Goal: Task Accomplishment & Management: Use online tool/utility

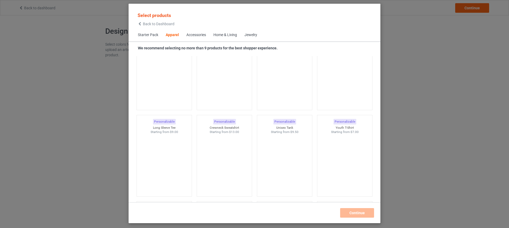
scroll to position [372, 0]
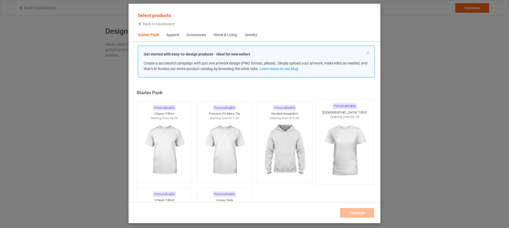
click at [339, 154] on img at bounding box center [345, 150] width 50 height 62
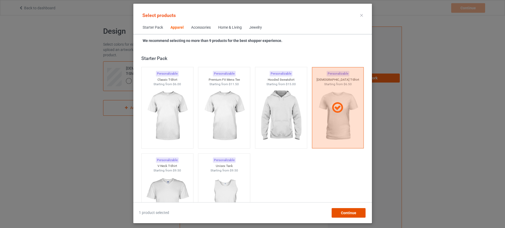
click at [356, 213] on span "Continue" at bounding box center [348, 213] width 15 height 4
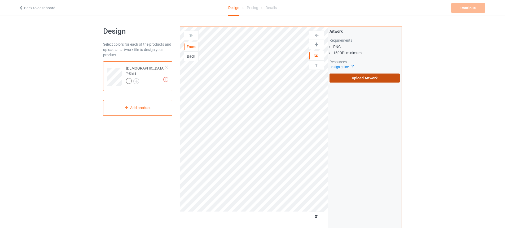
click at [358, 79] on label "Upload Artwork" at bounding box center [365, 77] width 70 height 9
click at [0, 0] on input "Upload Artwork" at bounding box center [0, 0] width 0 height 0
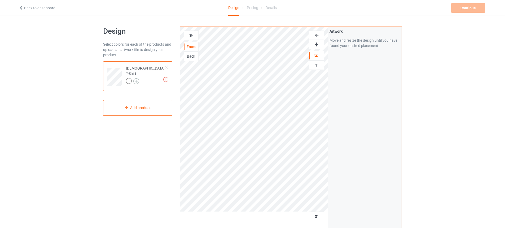
click at [136, 78] on img at bounding box center [136, 81] width 6 height 6
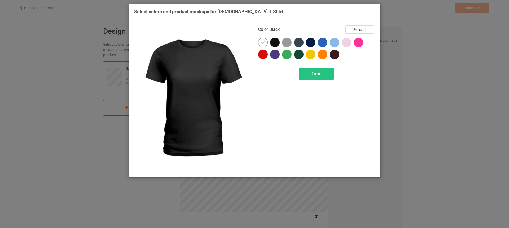
click at [278, 42] on div at bounding box center [275, 43] width 10 height 10
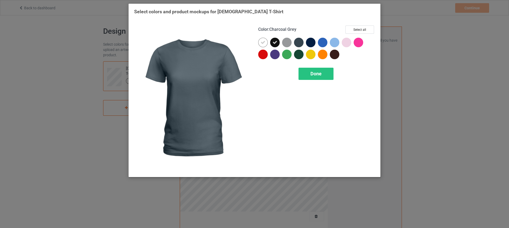
click at [295, 44] on div at bounding box center [299, 43] width 10 height 10
drag, startPoint x: 299, startPoint y: 43, endPoint x: 278, endPoint y: 46, distance: 21.4
click at [299, 43] on icon at bounding box center [299, 42] width 5 height 5
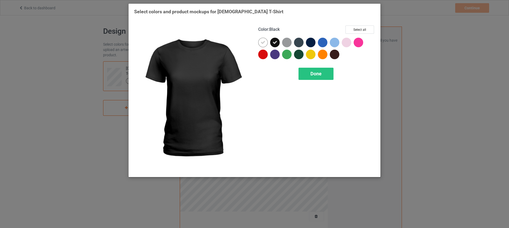
click at [285, 43] on div at bounding box center [287, 43] width 10 height 10
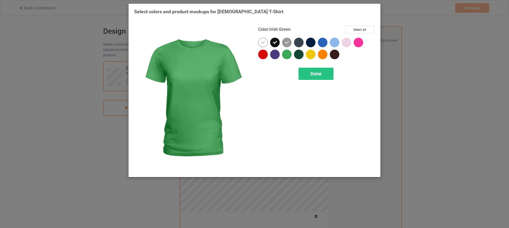
click at [284, 52] on div at bounding box center [287, 55] width 10 height 10
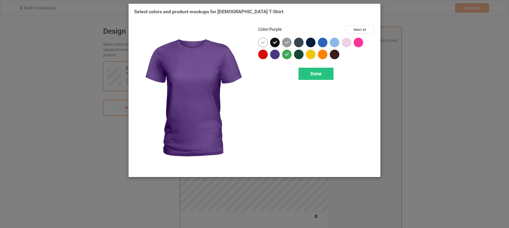
click at [272, 55] on div at bounding box center [275, 55] width 10 height 10
drag, startPoint x: 260, startPoint y: 56, endPoint x: 265, endPoint y: 57, distance: 5.6
click at [261, 56] on div at bounding box center [263, 55] width 10 height 10
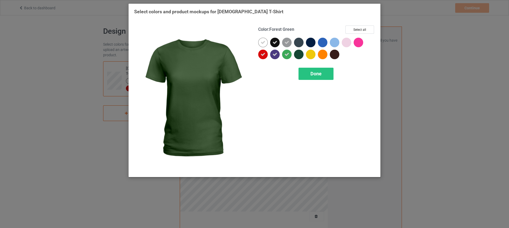
click at [298, 55] on div at bounding box center [299, 55] width 10 height 10
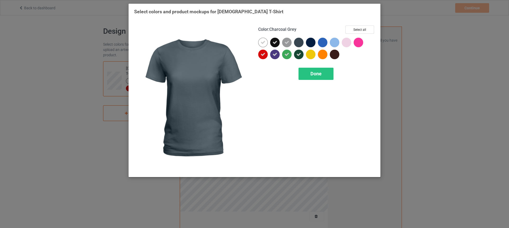
drag, startPoint x: 299, startPoint y: 43, endPoint x: 310, endPoint y: 47, distance: 11.7
click at [300, 43] on div at bounding box center [299, 43] width 10 height 10
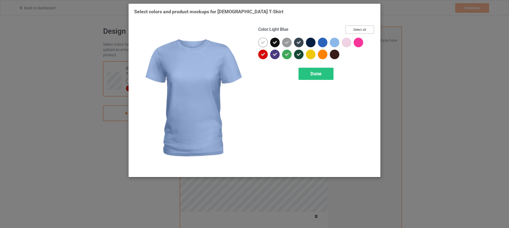
click at [349, 29] on button "Select all" at bounding box center [360, 29] width 29 height 8
click at [322, 78] on div "Done" at bounding box center [316, 74] width 35 height 12
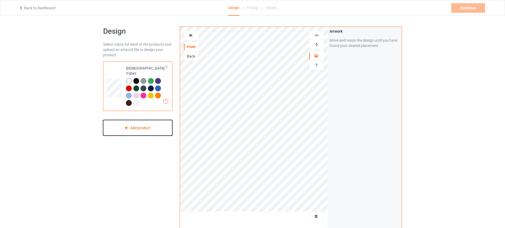
click at [131, 124] on div "Add product" at bounding box center [137, 128] width 69 height 16
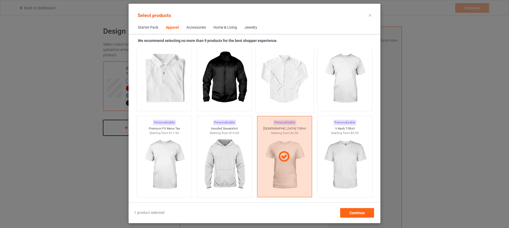
scroll to position [232, 0]
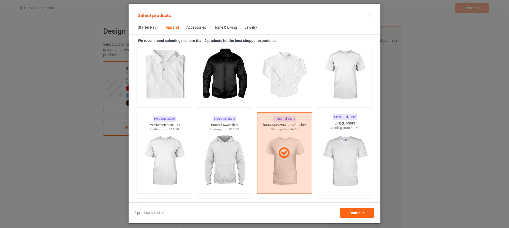
click at [332, 157] on img at bounding box center [345, 161] width 50 height 62
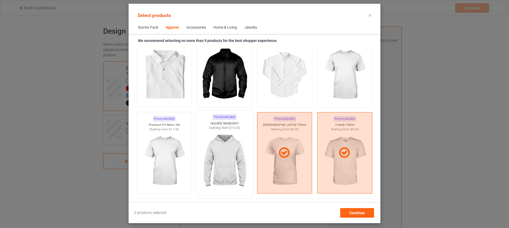
click at [226, 168] on img at bounding box center [224, 161] width 50 height 62
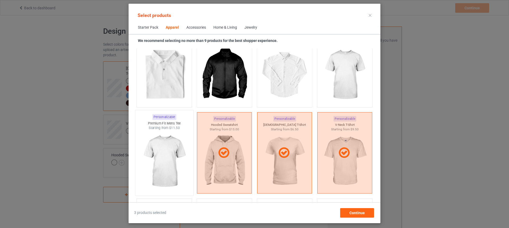
click at [168, 160] on img at bounding box center [164, 161] width 50 height 62
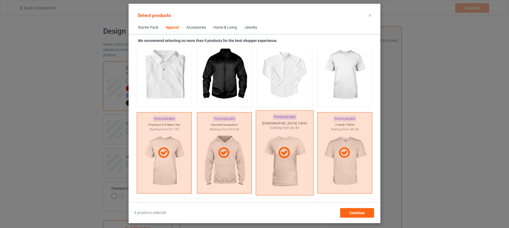
scroll to position [233, 0]
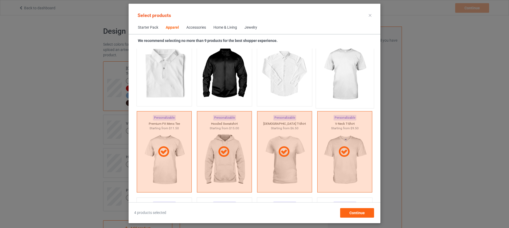
click at [336, 86] on img at bounding box center [345, 74] width 50 height 62
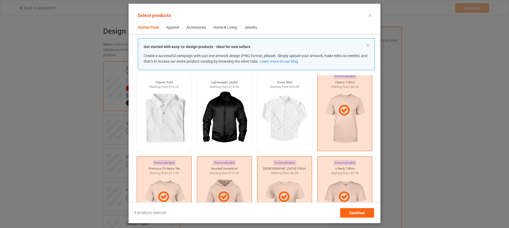
scroll to position [171, 0]
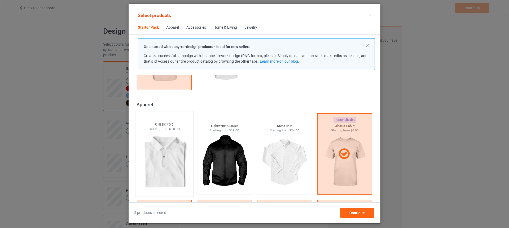
click at [169, 159] on img at bounding box center [164, 162] width 50 height 62
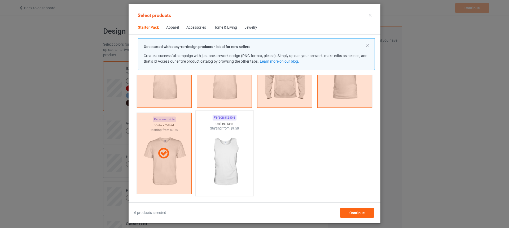
click at [225, 162] on img at bounding box center [224, 162] width 50 height 62
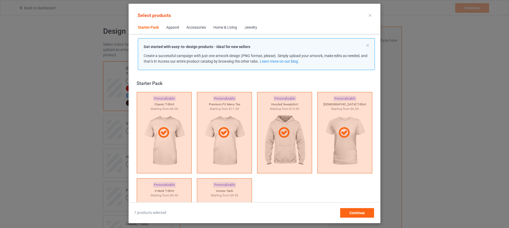
scroll to position [0, 0]
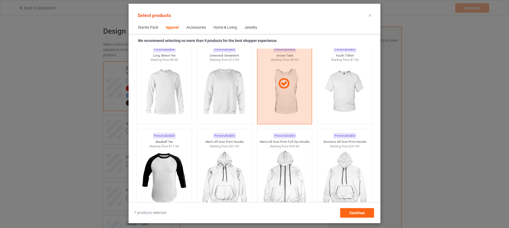
scroll to position [360, 0]
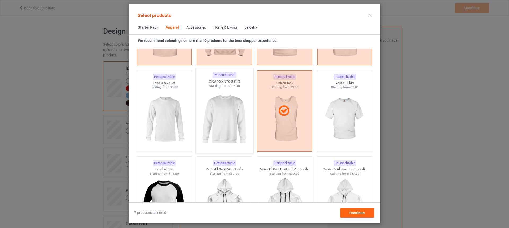
click at [225, 114] on img at bounding box center [224, 119] width 50 height 62
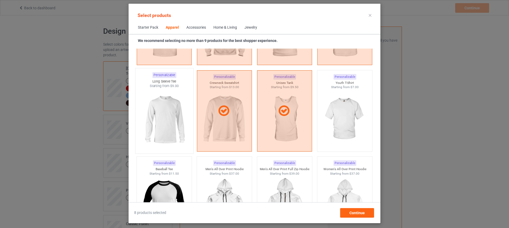
click at [169, 119] on img at bounding box center [164, 119] width 50 height 62
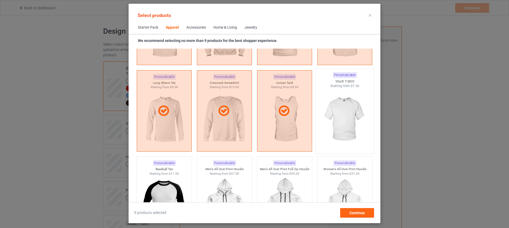
click at [335, 118] on img at bounding box center [345, 119] width 50 height 62
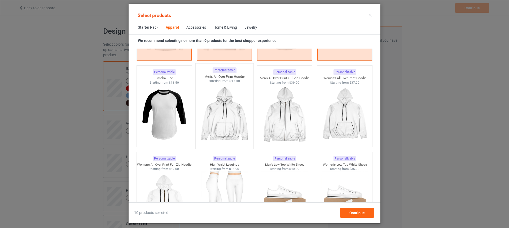
scroll to position [452, 0]
click at [165, 113] on img at bounding box center [164, 114] width 50 height 62
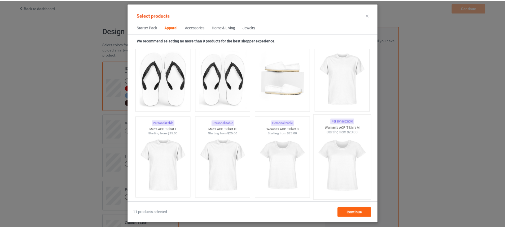
scroll to position [824, 0]
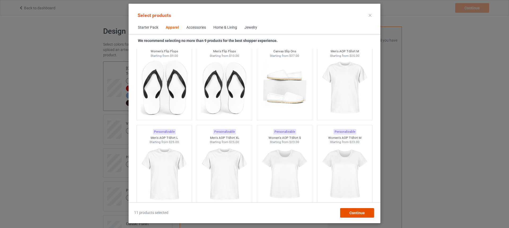
click at [358, 213] on span "Continue" at bounding box center [357, 213] width 15 height 4
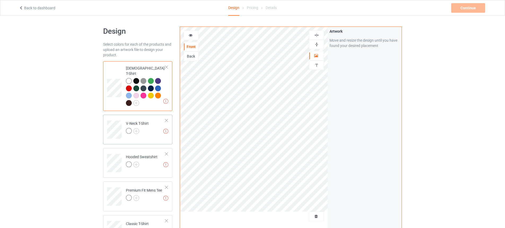
scroll to position [1, 0]
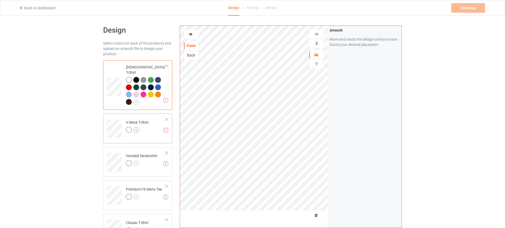
click at [136, 127] on img at bounding box center [136, 130] width 6 height 6
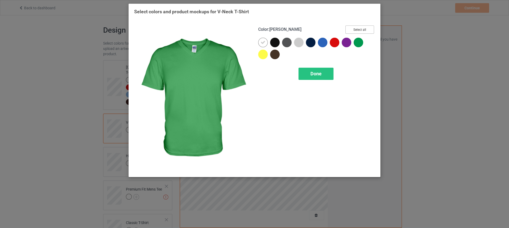
click at [359, 32] on button "Select all" at bounding box center [360, 29] width 29 height 8
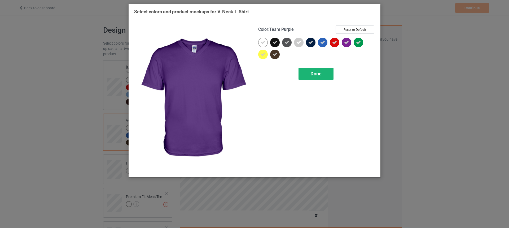
click at [318, 78] on div "Done" at bounding box center [316, 74] width 35 height 12
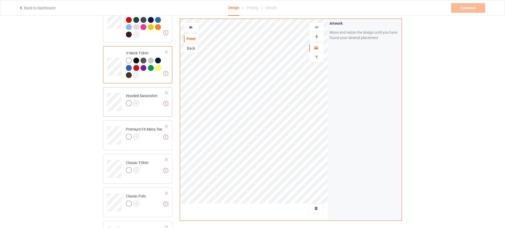
scroll to position [64, 0]
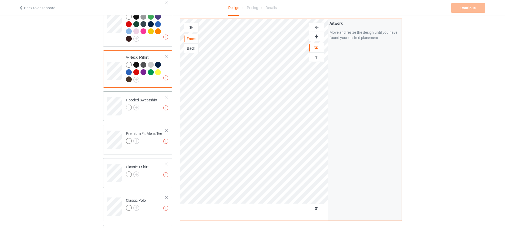
click at [140, 97] on div "Hooded Sweatshirt" at bounding box center [142, 103] width 32 height 13
click at [136, 105] on img at bounding box center [136, 108] width 6 height 6
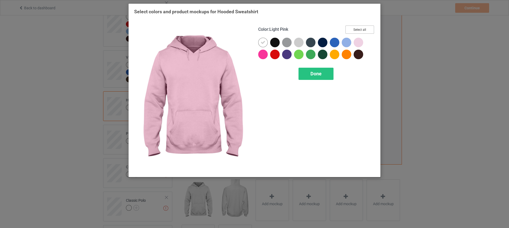
click at [360, 31] on button "Select all" at bounding box center [360, 29] width 29 height 8
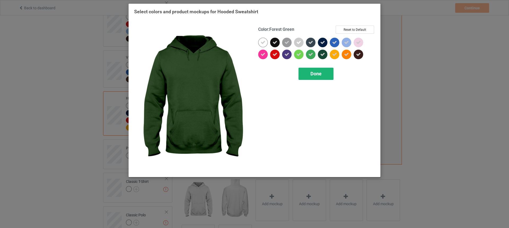
click at [320, 72] on span "Done" at bounding box center [316, 74] width 11 height 6
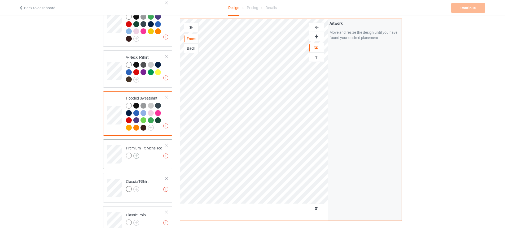
click at [136, 153] on img at bounding box center [136, 156] width 6 height 6
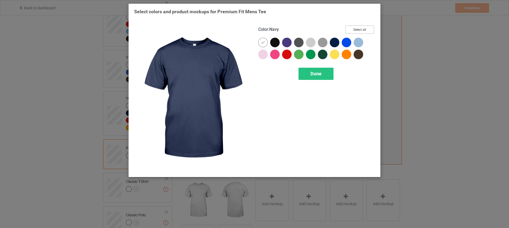
click at [356, 28] on button "Select all" at bounding box center [360, 29] width 29 height 8
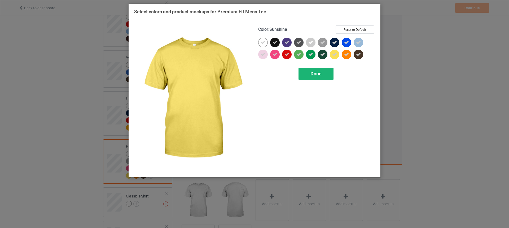
drag, startPoint x: 327, startPoint y: 66, endPoint x: 326, endPoint y: 71, distance: 4.6
click at [327, 66] on div "Color : Sunshine Reset to Default Done" at bounding box center [317, 98] width 124 height 153
click at [325, 72] on div "Done" at bounding box center [316, 74] width 35 height 12
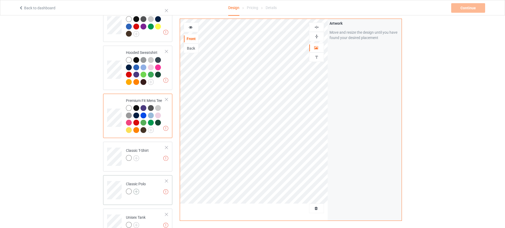
scroll to position [112, 0]
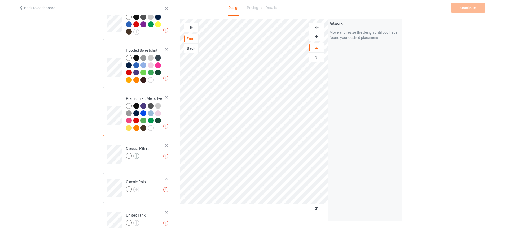
click at [136, 153] on img at bounding box center [136, 156] width 6 height 6
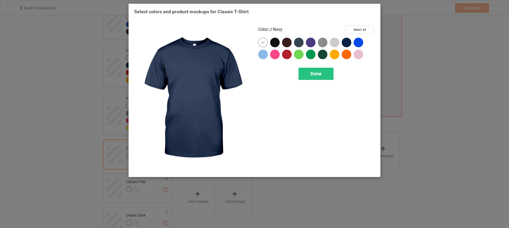
click at [365, 24] on div "Color : J Navy Select all Done" at bounding box center [317, 98] width 124 height 153
click at [362, 27] on button "Select all" at bounding box center [360, 29] width 29 height 8
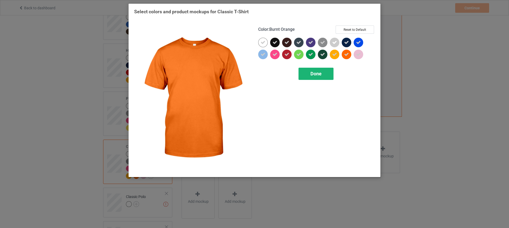
click at [329, 72] on div "Done" at bounding box center [316, 74] width 35 height 12
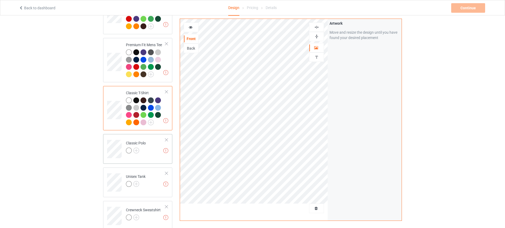
scroll to position [166, 0]
click at [136, 147] on img at bounding box center [136, 150] width 6 height 6
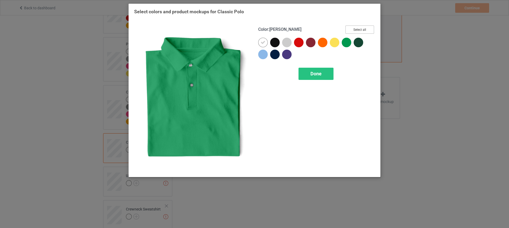
drag, startPoint x: 359, startPoint y: 29, endPoint x: 352, endPoint y: 44, distance: 16.3
click at [359, 29] on button "Select all" at bounding box center [360, 29] width 29 height 8
click at [323, 71] on div "Done" at bounding box center [316, 74] width 35 height 12
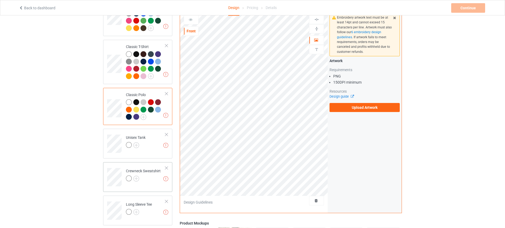
scroll to position [216, 0]
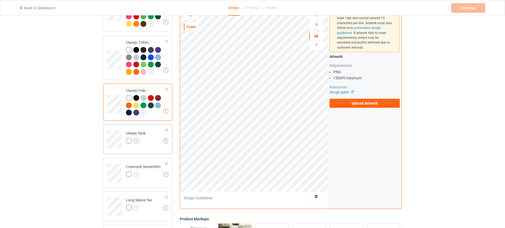
click at [135, 138] on img at bounding box center [136, 141] width 6 height 6
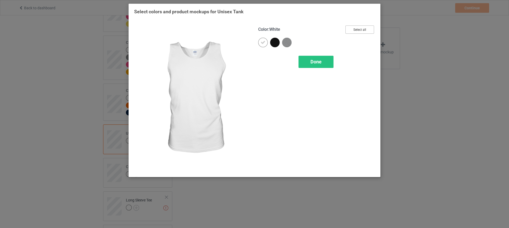
click at [365, 29] on button "Select all" at bounding box center [360, 29] width 29 height 8
click at [319, 58] on div "Done" at bounding box center [316, 62] width 35 height 12
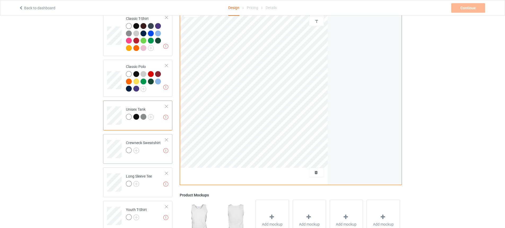
scroll to position [240, 0]
click at [138, 147] on img at bounding box center [136, 150] width 6 height 6
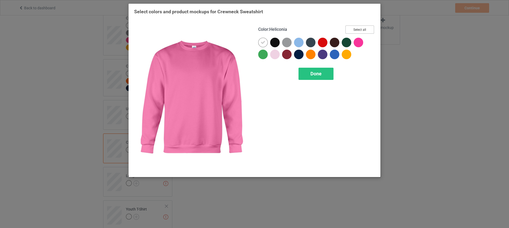
drag, startPoint x: 364, startPoint y: 29, endPoint x: 338, endPoint y: 53, distance: 34.5
click at [363, 30] on button "Select all" at bounding box center [360, 29] width 29 height 8
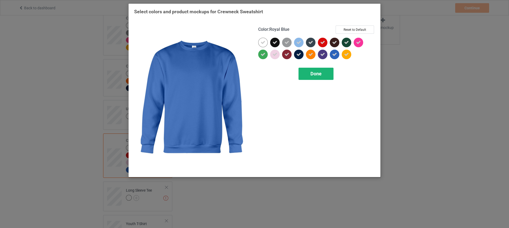
click at [322, 70] on div "Done" at bounding box center [316, 74] width 35 height 12
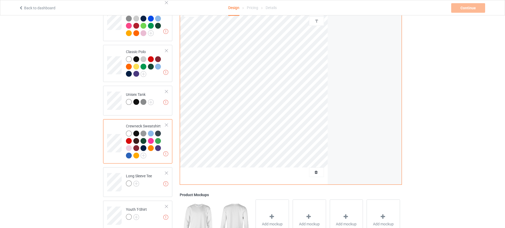
scroll to position [321, 0]
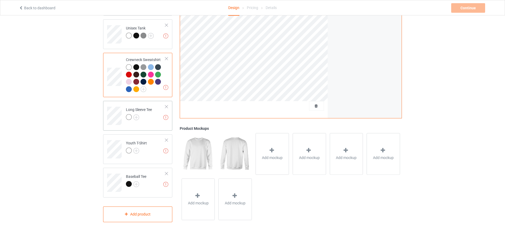
click at [139, 114] on div at bounding box center [139, 117] width 26 height 7
click at [136, 114] on img at bounding box center [136, 117] width 6 height 6
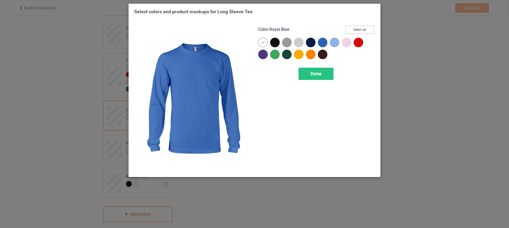
click at [359, 29] on button "Select all" at bounding box center [360, 29] width 29 height 8
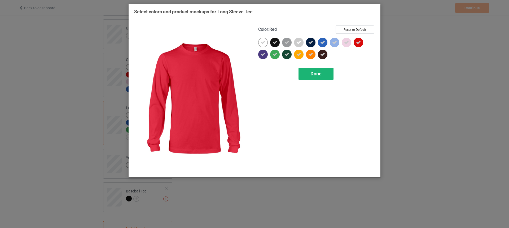
click at [332, 68] on div "Done" at bounding box center [316, 74] width 35 height 12
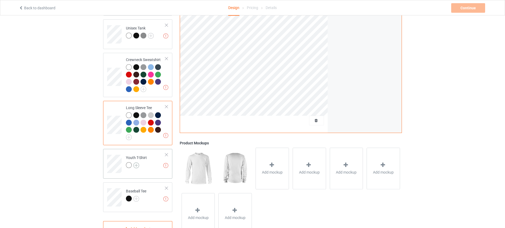
click at [135, 162] on img at bounding box center [136, 165] width 6 height 6
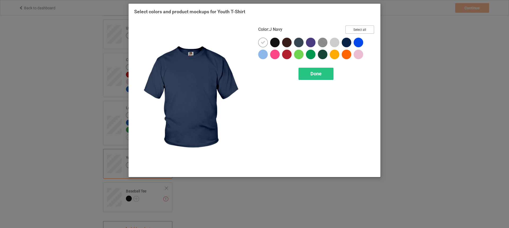
click at [362, 28] on button "Select all" at bounding box center [360, 29] width 29 height 8
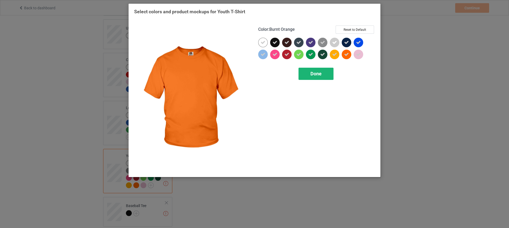
click at [321, 68] on div "Done" at bounding box center [316, 74] width 35 height 12
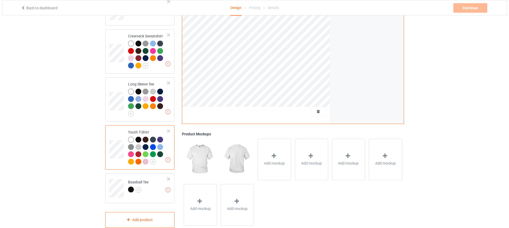
scroll to position [350, 0]
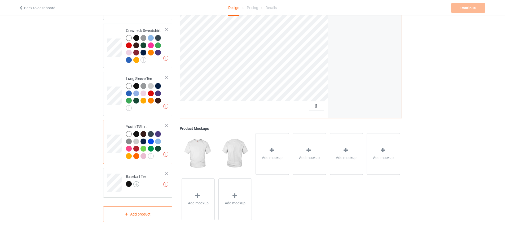
click at [138, 181] on img at bounding box center [136, 184] width 6 height 6
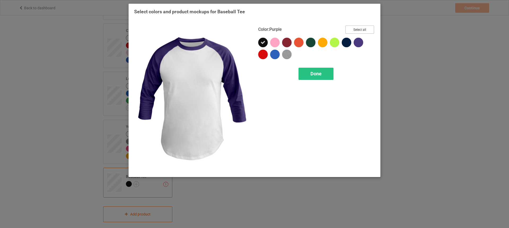
click at [355, 32] on button "Select all" at bounding box center [360, 29] width 29 height 8
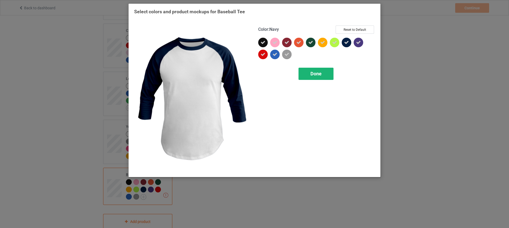
click at [328, 72] on div "Done" at bounding box center [316, 74] width 35 height 12
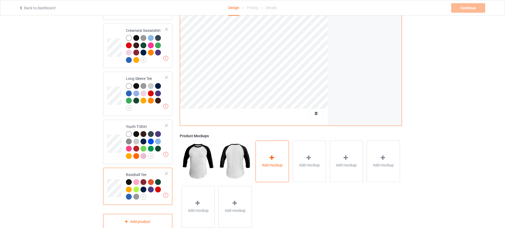
click at [280, 152] on div "Add mockup" at bounding box center [272, 161] width 33 height 42
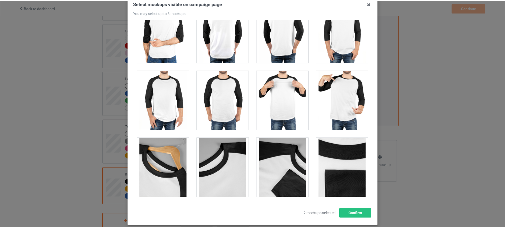
scroll to position [62, 0]
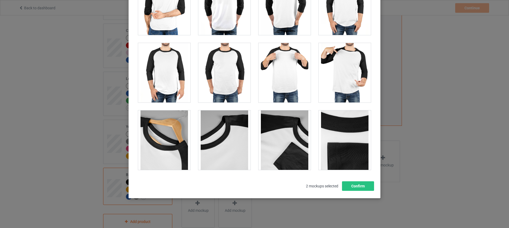
click at [328, 186] on span "2 mockups selected" at bounding box center [322, 186] width 40 height 12
click at [354, 187] on button "Confirm" at bounding box center [358, 186] width 32 height 10
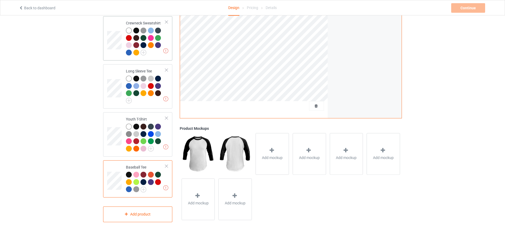
scroll to position [0, 0]
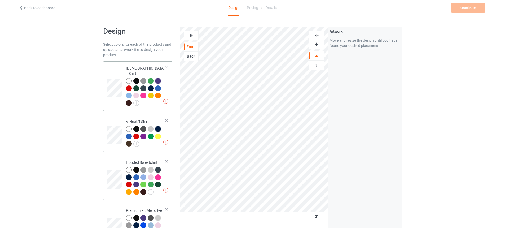
click at [146, 85] on div at bounding box center [144, 88] width 7 height 7
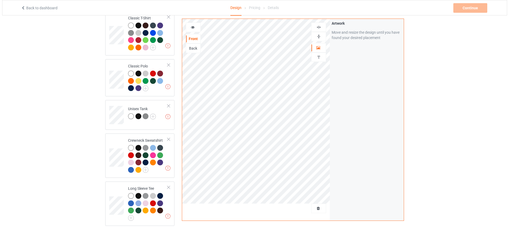
scroll to position [313, 0]
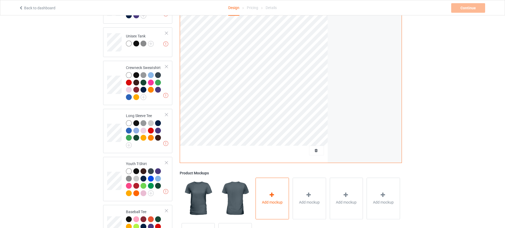
click at [276, 192] on div "Add mockup" at bounding box center [272, 198] width 33 height 42
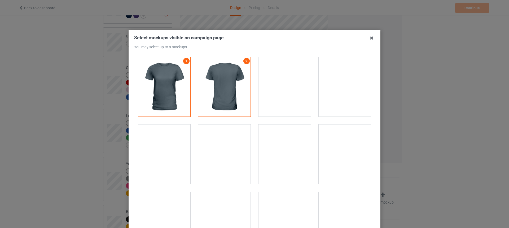
click at [165, 157] on div at bounding box center [164, 153] width 52 height 59
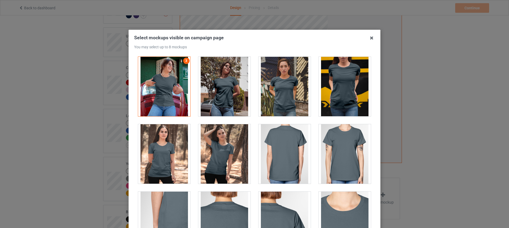
scroll to position [94, 0]
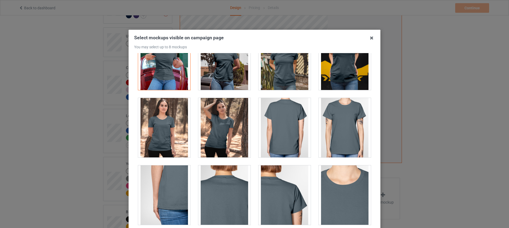
click at [231, 134] on div at bounding box center [224, 127] width 52 height 59
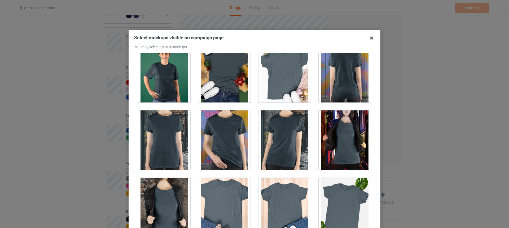
scroll to position [650, 0]
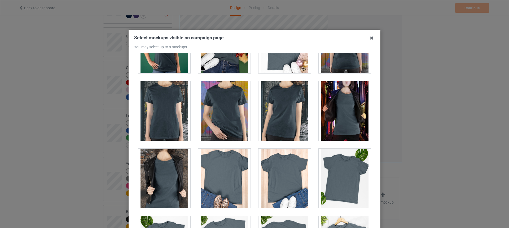
click at [339, 115] on div at bounding box center [345, 110] width 52 height 59
click at [341, 116] on div at bounding box center [345, 110] width 52 height 59
click at [163, 183] on div at bounding box center [164, 178] width 52 height 59
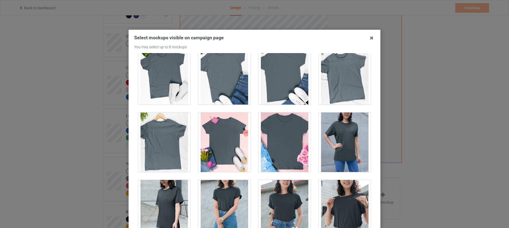
scroll to position [858, 0]
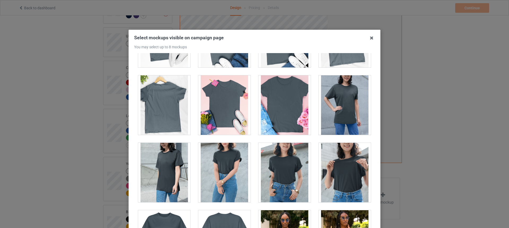
click at [282, 102] on div at bounding box center [285, 104] width 52 height 59
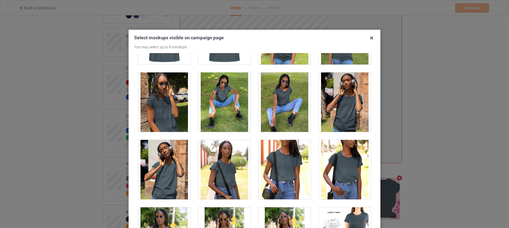
scroll to position [1061, 0]
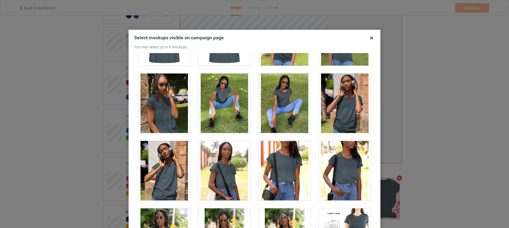
click at [285, 107] on div at bounding box center [285, 102] width 52 height 59
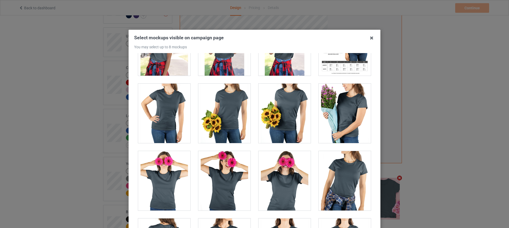
scroll to position [1122, 0]
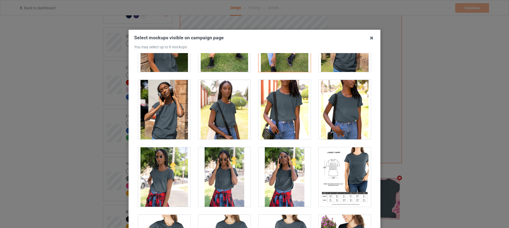
click at [329, 177] on div at bounding box center [345, 176] width 52 height 59
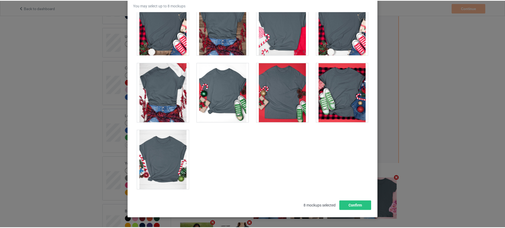
scroll to position [62, 0]
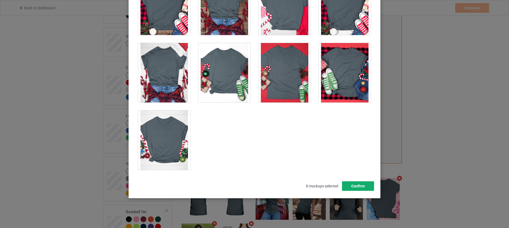
click at [353, 186] on button "Confirm" at bounding box center [358, 186] width 32 height 10
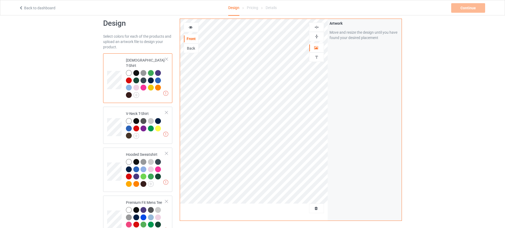
scroll to position [8, 0]
click at [130, 70] on div at bounding box center [129, 73] width 6 height 6
click at [140, 78] on div at bounding box center [136, 81] width 7 height 7
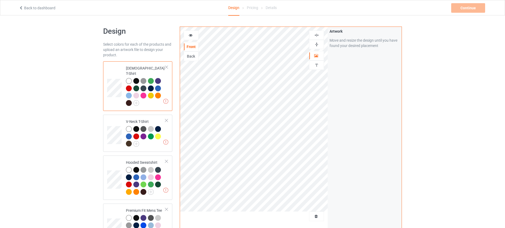
click at [130, 78] on div at bounding box center [129, 81] width 6 height 6
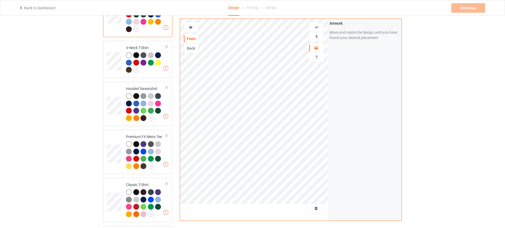
scroll to position [358, 0]
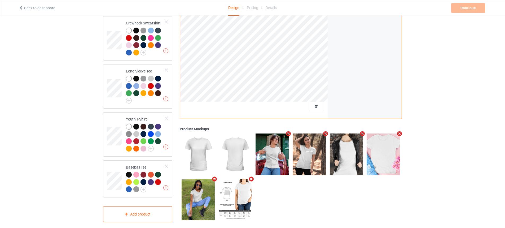
click at [230, 142] on img at bounding box center [235, 153] width 33 height 41
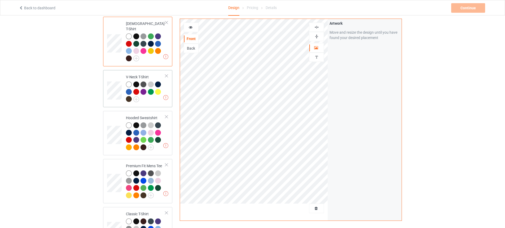
scroll to position [0, 0]
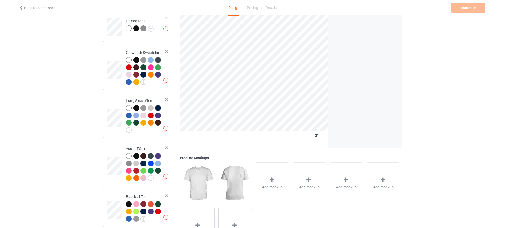
scroll to position [358, 0]
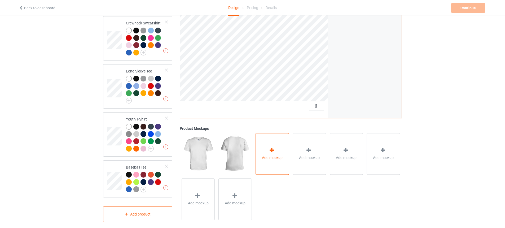
click at [273, 147] on icon at bounding box center [272, 150] width 7 height 6
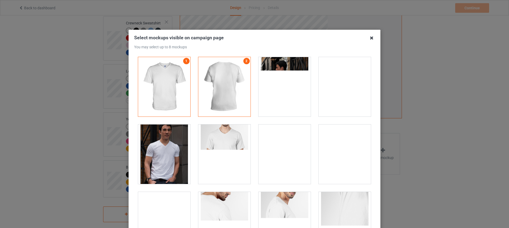
click at [369, 37] on icon at bounding box center [372, 38] width 8 height 8
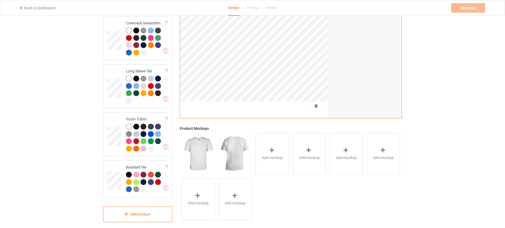
click at [297, 201] on div "Add mockup Add mockup Add mockup Add mockup Add mockup Add mockup" at bounding box center [291, 176] width 222 height 91
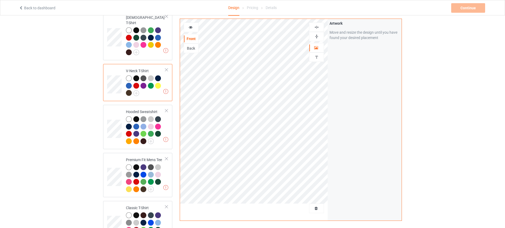
scroll to position [0, 0]
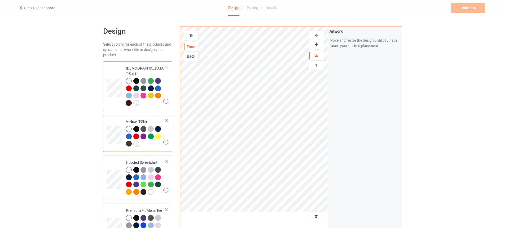
click at [132, 78] on div at bounding box center [129, 81] width 7 height 7
drag, startPoint x: 482, startPoint y: 14, endPoint x: 474, endPoint y: 3, distance: 13.8
click at [482, 14] on div "Back to dashboard Design Pricing Details Continue 1. Artwork resolution lower t…" at bounding box center [252, 7] width 475 height 15
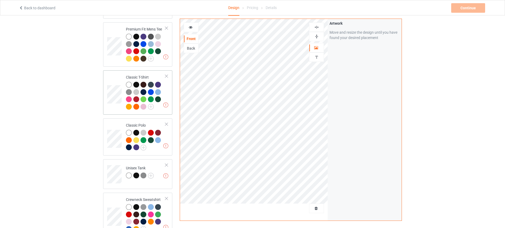
scroll to position [259, 0]
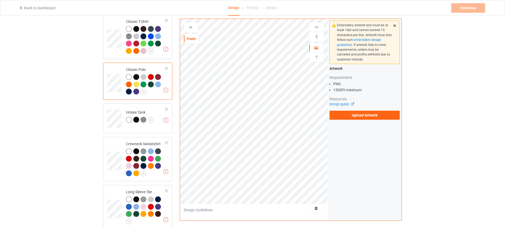
scroll to position [234, 0]
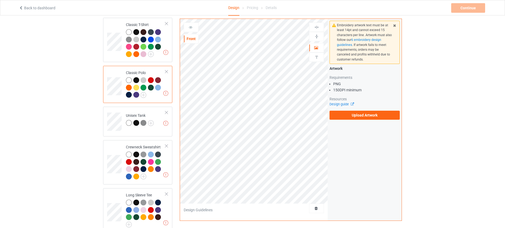
click at [165, 70] on div at bounding box center [167, 72] width 4 height 4
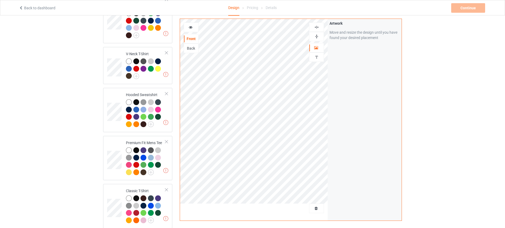
scroll to position [0, 0]
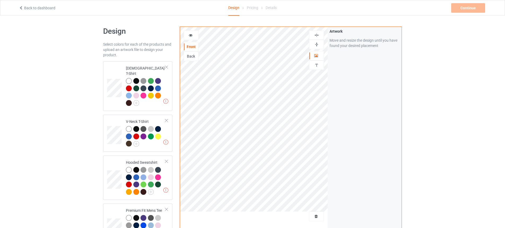
click at [121, 74] on td at bounding box center [115, 85] width 16 height 45
